Goal: Task Accomplishment & Management: Manage account settings

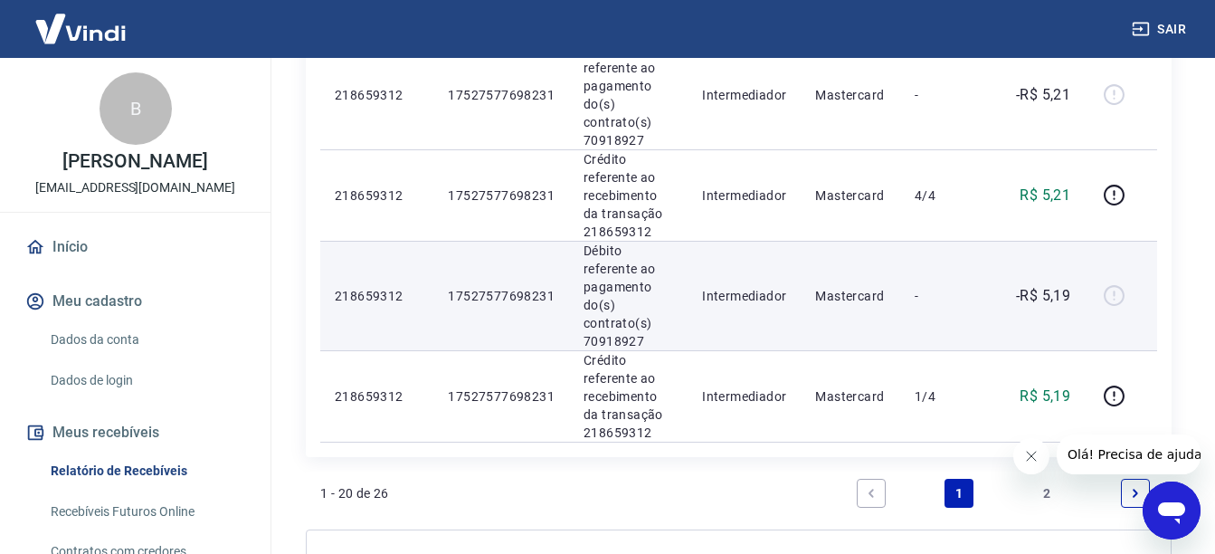
scroll to position [2116, 0]
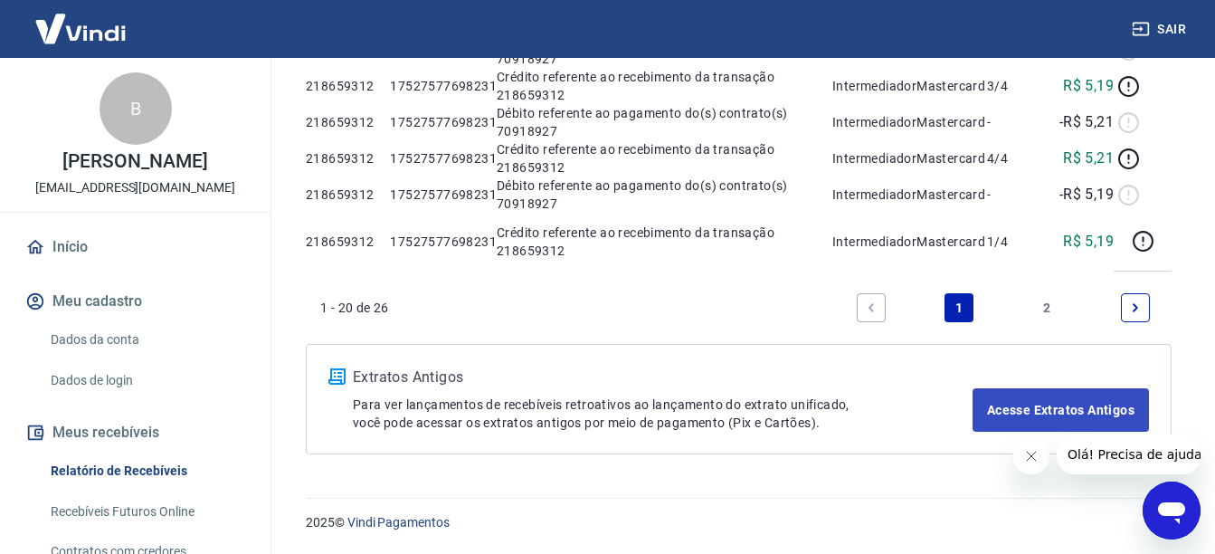
scroll to position [195, 0]
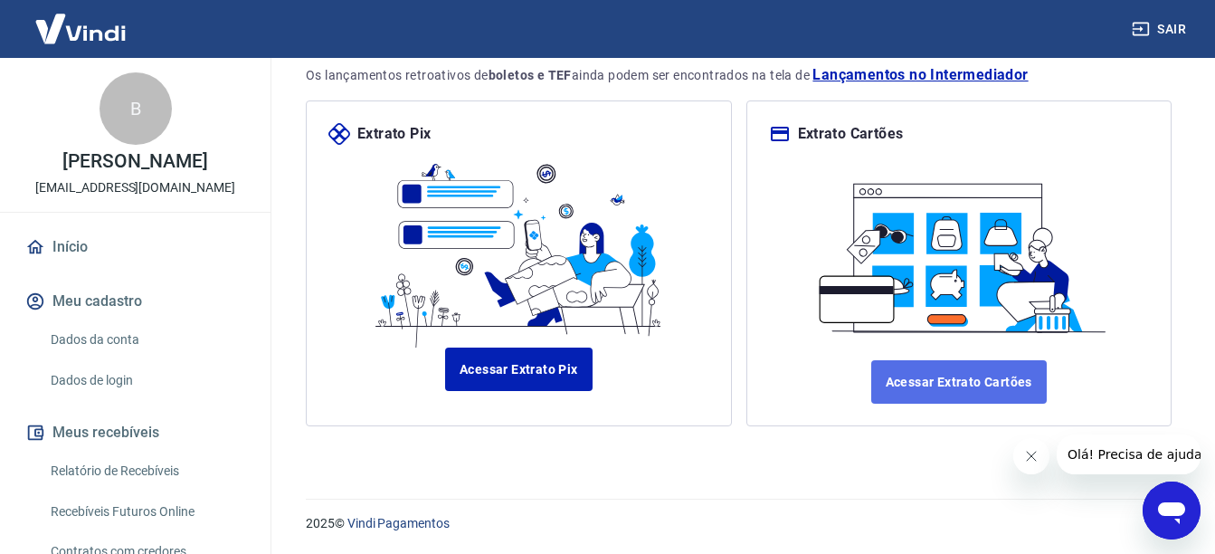
click at [928, 385] on link "Acessar Extrato Cartões" at bounding box center [959, 381] width 176 height 43
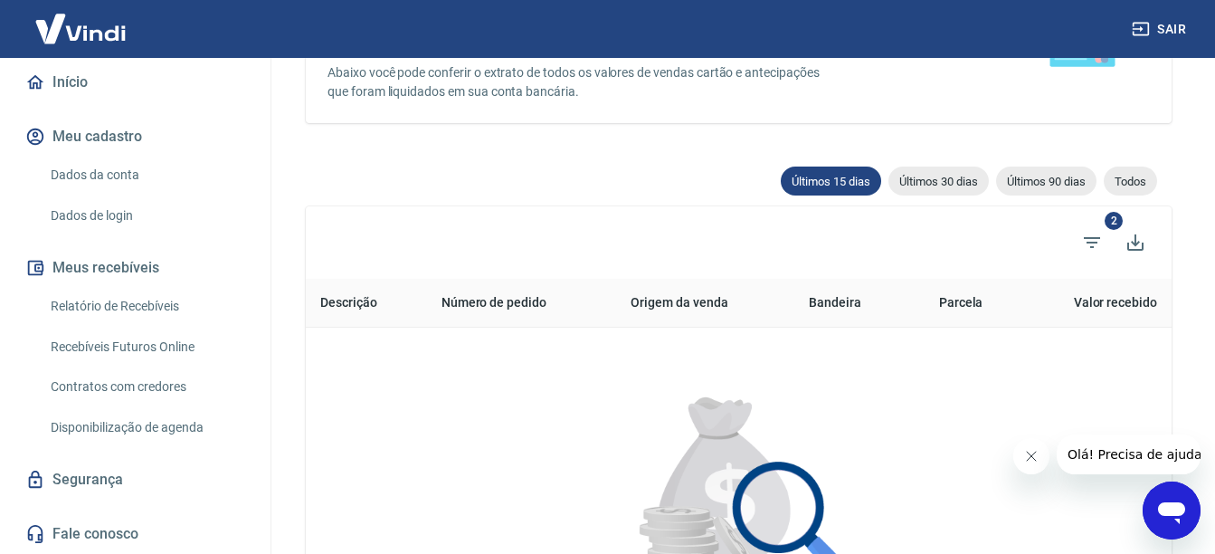
scroll to position [323, 0]
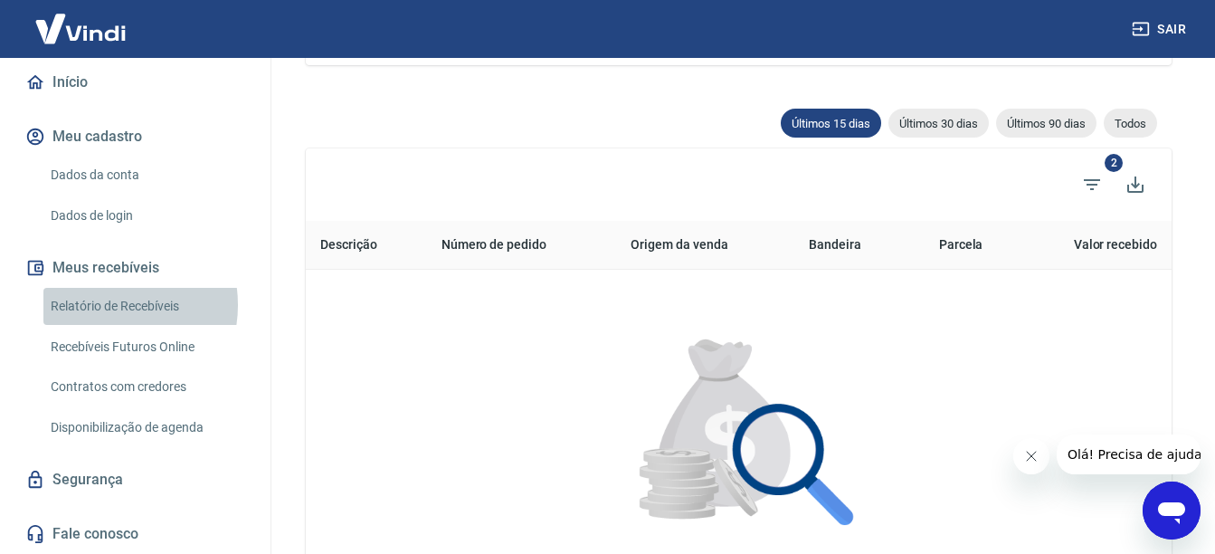
click at [103, 305] on link "Relatório de Recebíveis" at bounding box center [145, 306] width 205 height 37
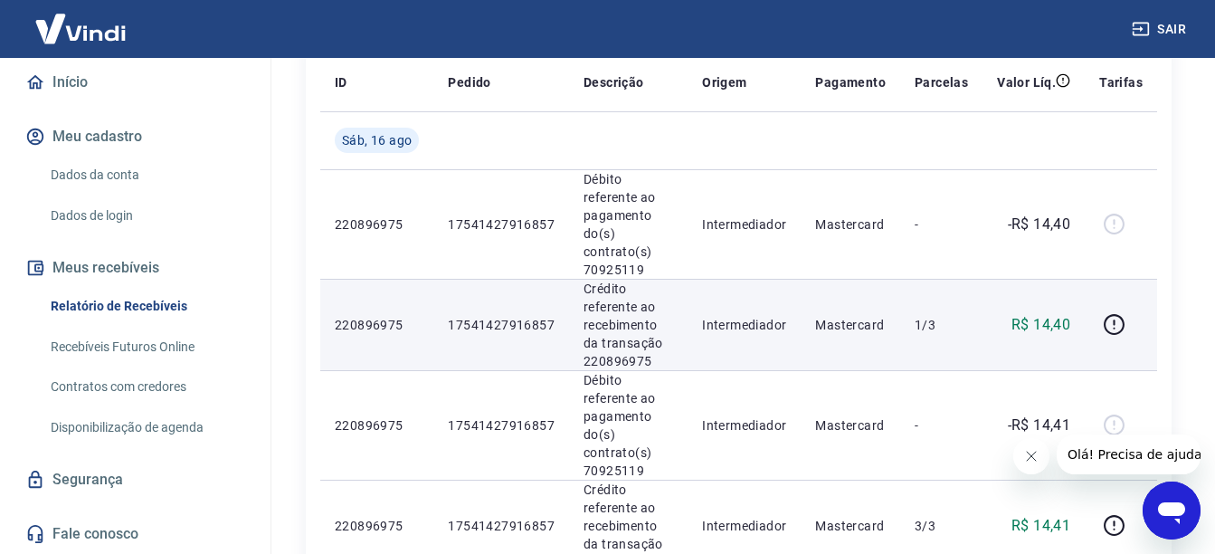
scroll to position [271, 0]
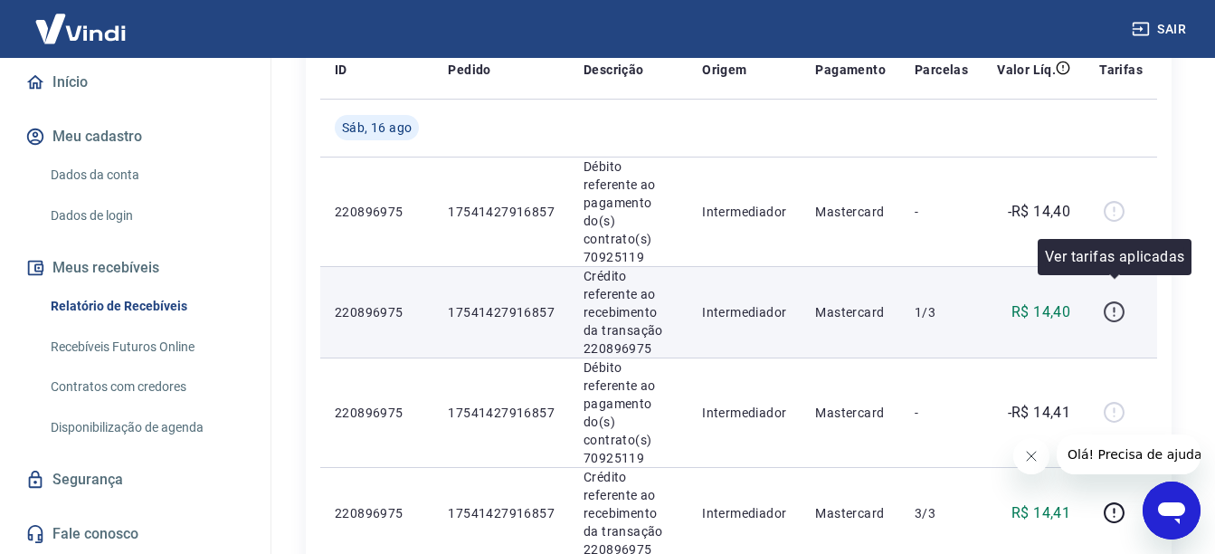
click at [1115, 315] on icon "button" at bounding box center [1114, 316] width 2 height 2
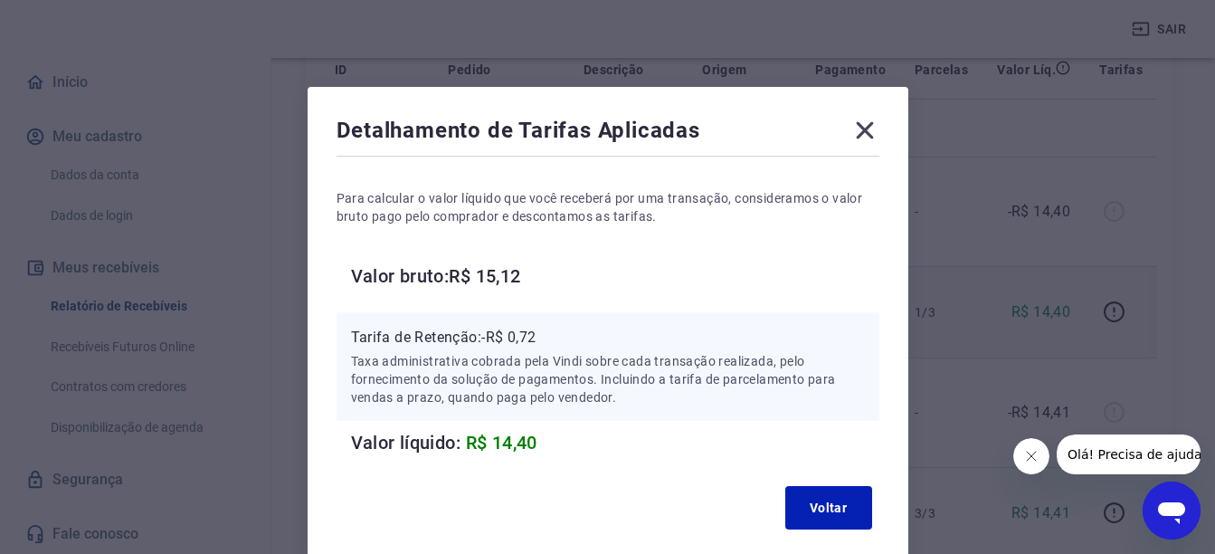
click at [870, 134] on icon at bounding box center [864, 130] width 17 height 17
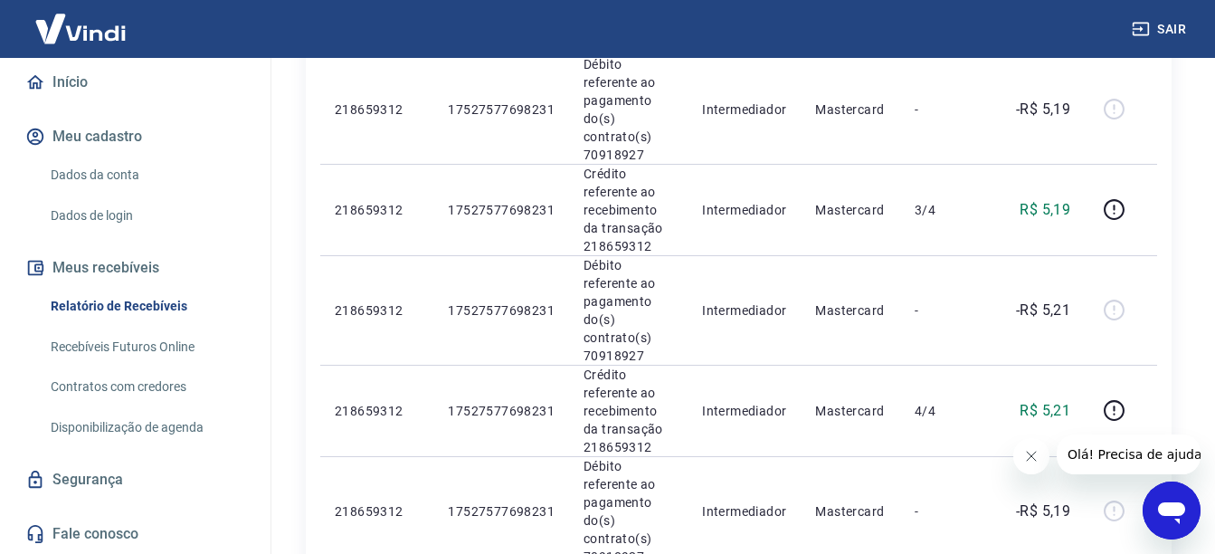
scroll to position [2116, 0]
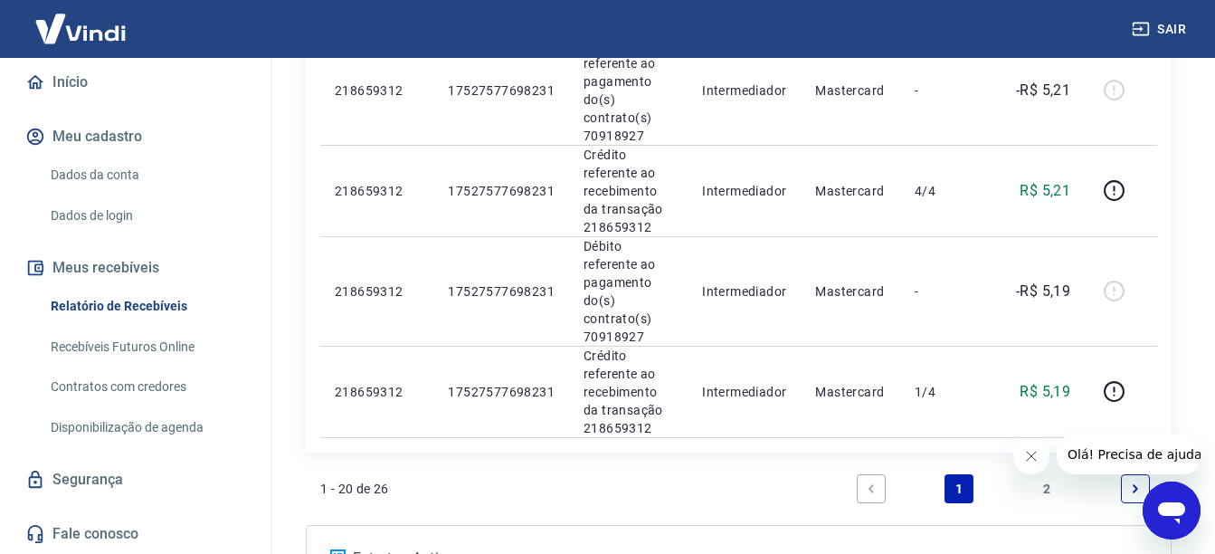
click at [1125, 474] on link "Next page" at bounding box center [1135, 488] width 29 height 29
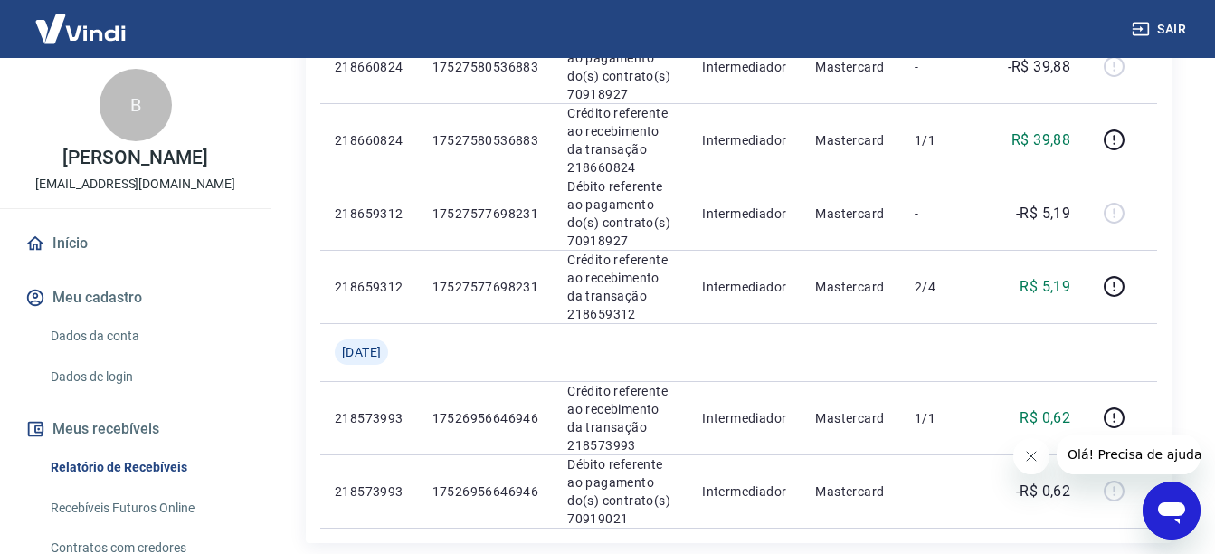
scroll to position [3, 0]
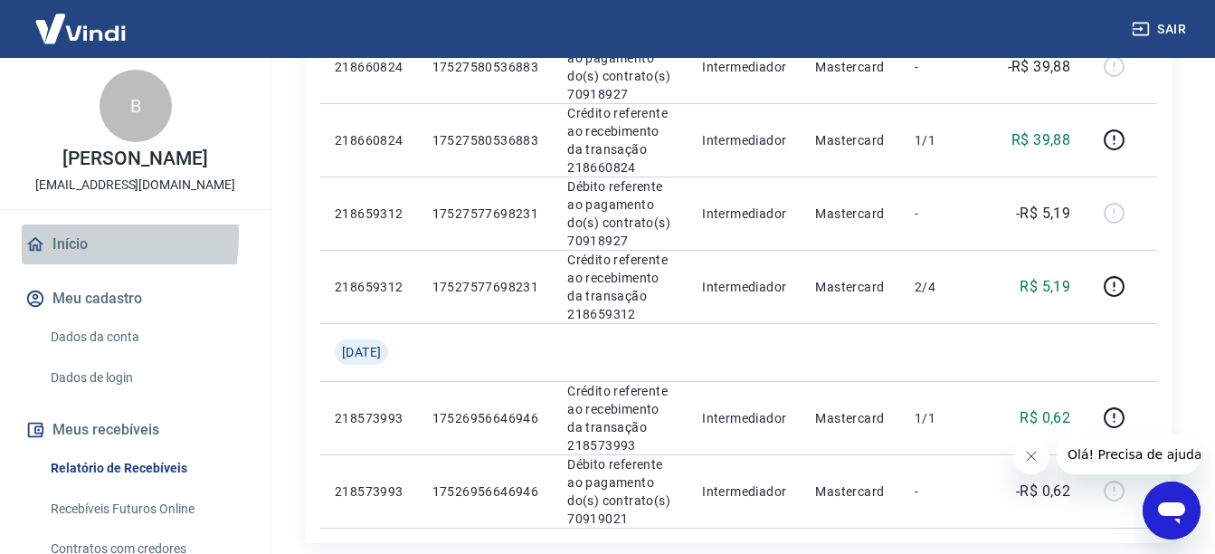
click at [71, 255] on link "Início" at bounding box center [135, 244] width 227 height 40
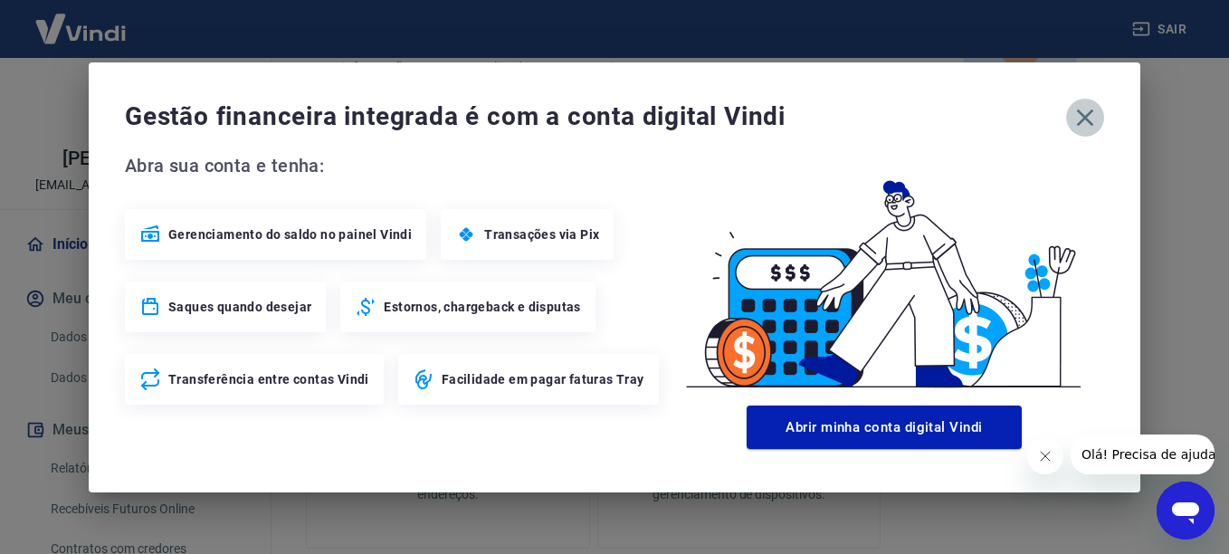
click at [1098, 119] on icon "button" at bounding box center [1085, 117] width 29 height 29
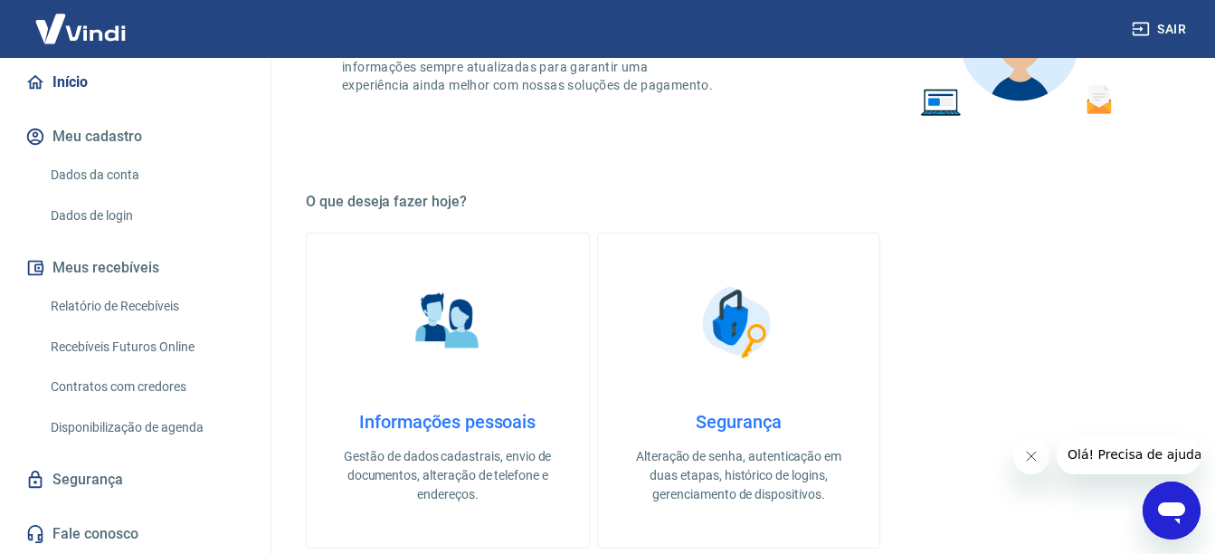
scroll to position [184, 0]
click at [176, 343] on link "Recebíveis Futuros Online" at bounding box center [145, 346] width 205 height 37
